Goal: Task Accomplishment & Management: Complete application form

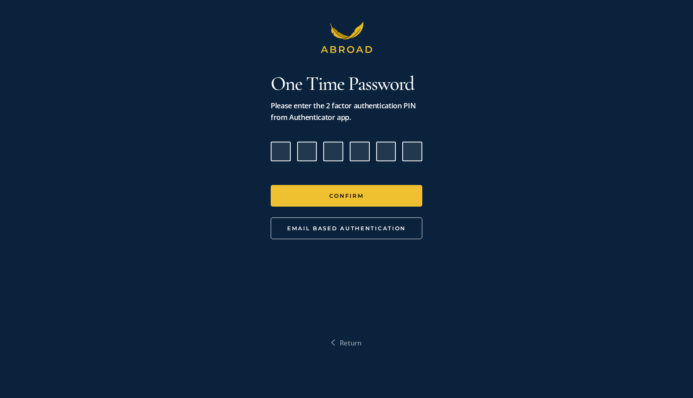
type input "2"
type input "8"
type input "9"
type input "4"
type input "5"
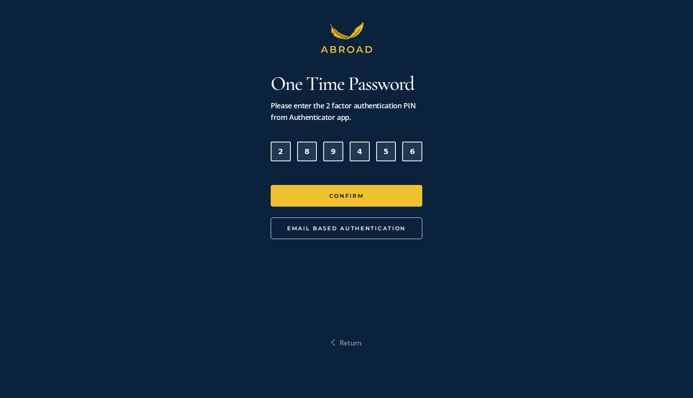
type input "6"
click at [271, 185] on button "Confirm" at bounding box center [347, 196] width 152 height 22
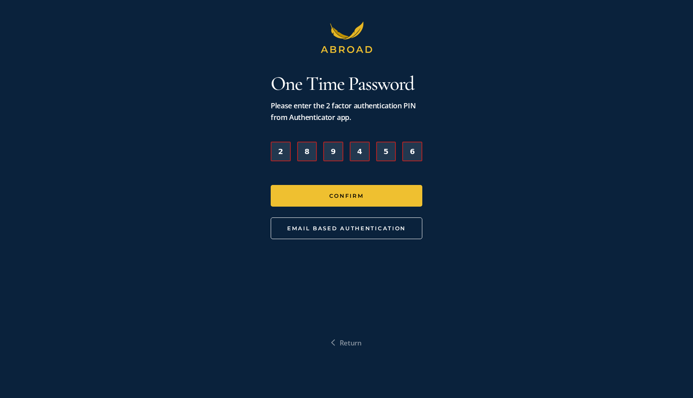
click at [275, 150] on input "2" at bounding box center [281, 152] width 20 height 20
type input "7"
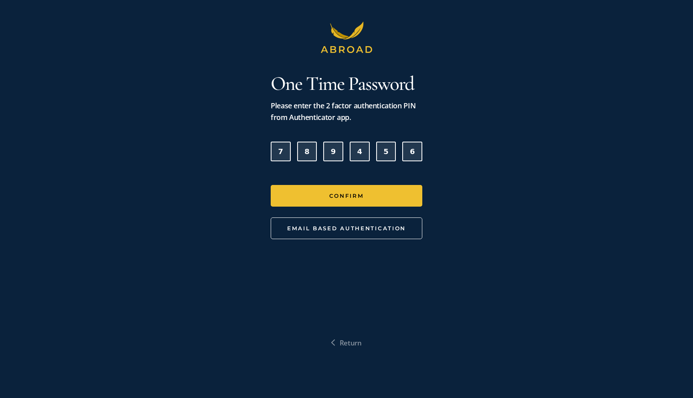
type input "4"
type input "6"
type input "0"
type input "6"
type input "9"
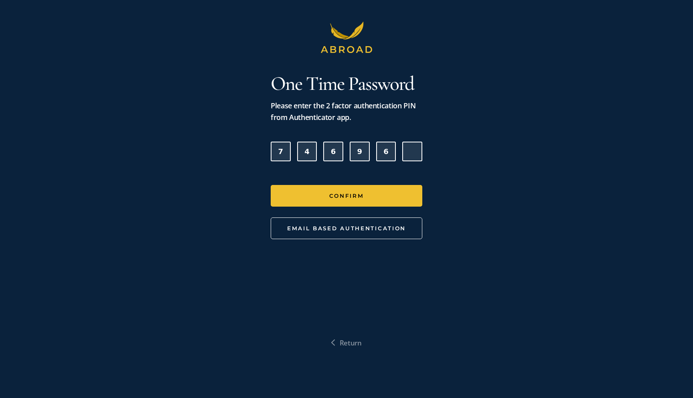
type input "0"
type input "9"
click at [271, 185] on button "Confirm" at bounding box center [347, 196] width 152 height 22
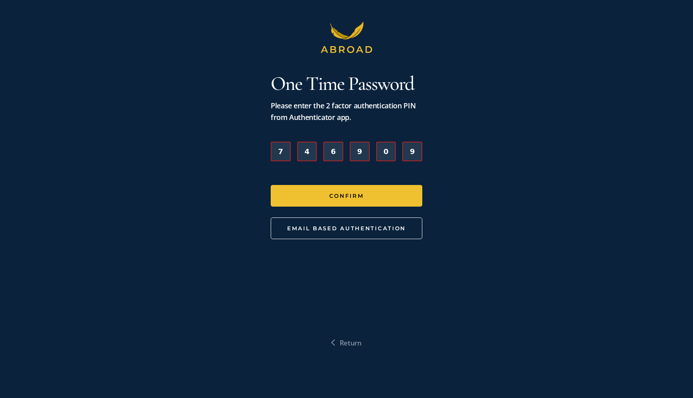
click at [280, 147] on input "7" at bounding box center [281, 152] width 20 height 20
type input "8"
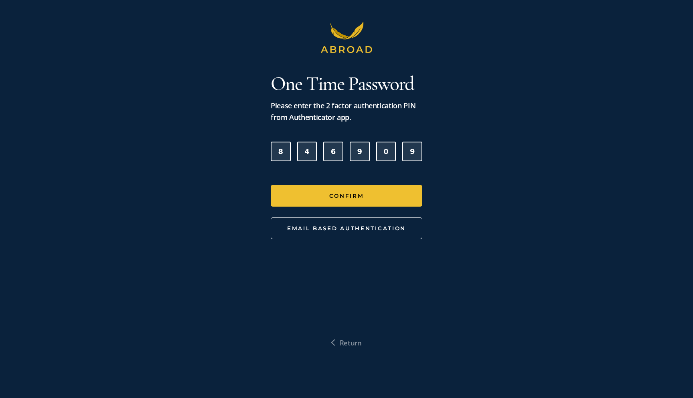
type input "2"
type input "9"
type input "1"
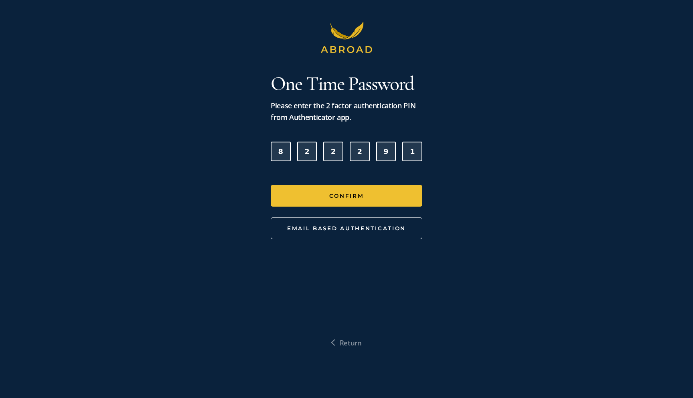
click at [271, 185] on button "Confirm" at bounding box center [347, 196] width 152 height 22
